Goal: Transaction & Acquisition: Purchase product/service

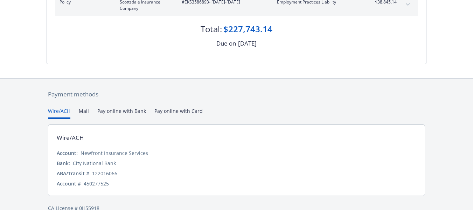
scroll to position [176, 0]
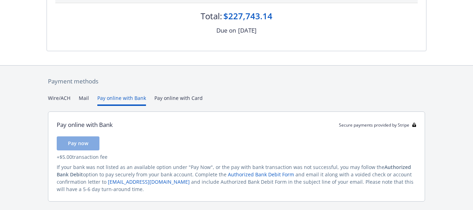
click at [109, 96] on button "Pay online with Bank" at bounding box center [121, 100] width 49 height 12
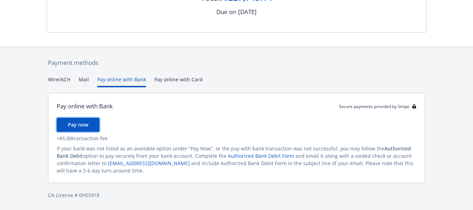
click at [76, 125] on span "Pay now" at bounding box center [78, 124] width 20 height 7
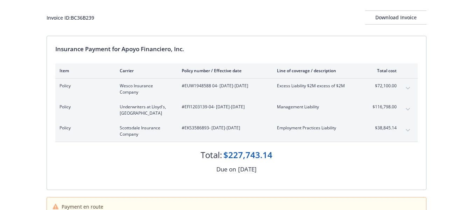
scroll to position [0, 0]
